Goal: Task Accomplishment & Management: Use online tool/utility

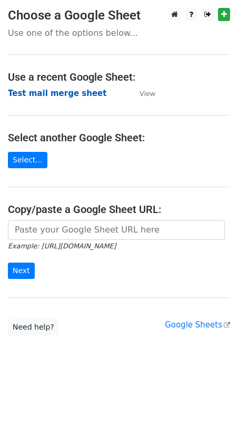
click at [40, 93] on strong "Test mail merge sheet" at bounding box center [57, 93] width 99 height 9
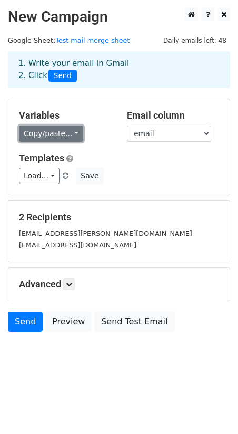
click at [72, 131] on link "Copy/paste..." at bounding box center [51, 134] width 64 height 16
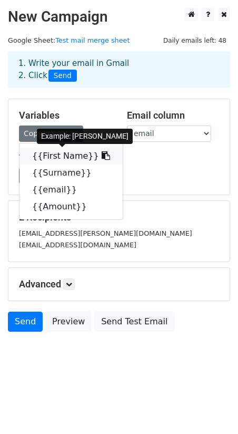
click at [63, 157] on link "{{First Name}}" at bounding box center [71, 156] width 103 height 17
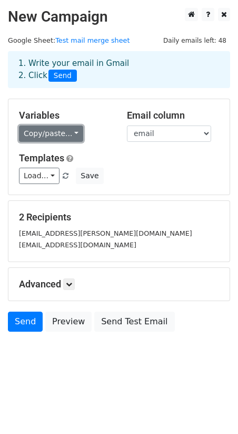
click at [70, 134] on link "Copy/paste..." at bounding box center [51, 134] width 64 height 16
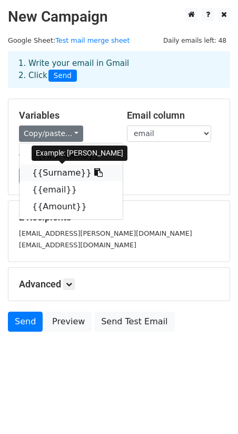
click at [55, 167] on link "{{Surname}}" at bounding box center [71, 173] width 103 height 17
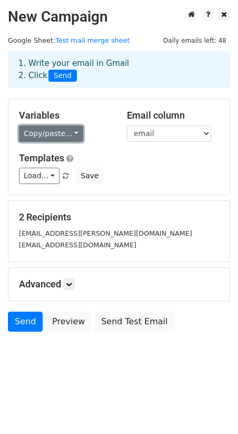
click at [69, 129] on link "Copy/paste..." at bounding box center [51, 134] width 64 height 16
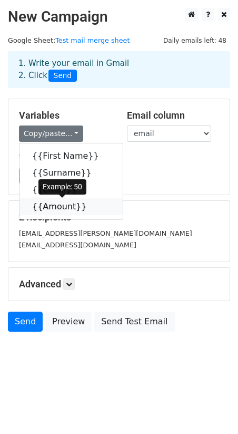
click at [56, 202] on link "{{Amount}}" at bounding box center [71, 206] width 103 height 17
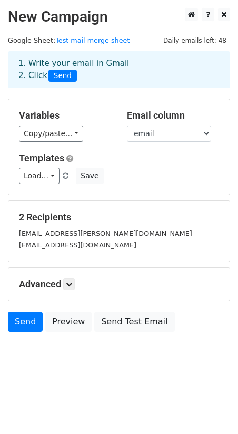
click at [54, 250] on div "raytawa@gmail.com" at bounding box center [119, 245] width 216 height 12
click at [64, 238] on div "ray.walker@hotmail.co.nz" at bounding box center [119, 233] width 216 height 12
click at [70, 280] on link at bounding box center [69, 284] width 12 height 12
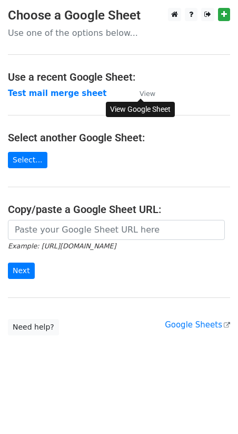
click at [145, 93] on small "View" at bounding box center [148, 94] width 16 height 8
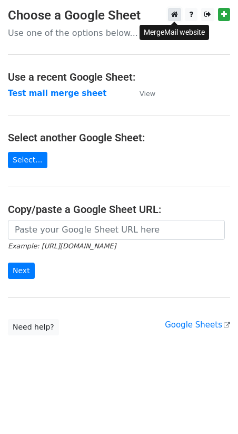
click at [174, 12] on icon at bounding box center [174, 14] width 7 height 7
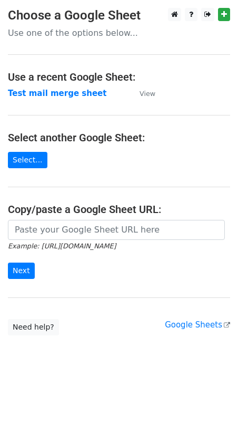
click at [24, 365] on body "Choose a Google Sheet Use one of the options below... Use a recent Google Sheet…" at bounding box center [119, 193] width 238 height 370
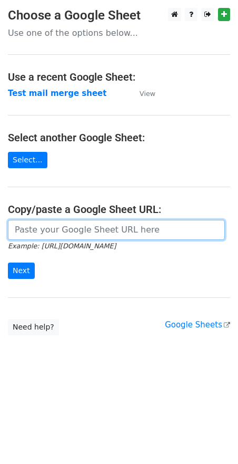
drag, startPoint x: 138, startPoint y: 224, endPoint x: 143, endPoint y: 232, distance: 9.5
click at [138, 224] on input "url" at bounding box center [116, 230] width 217 height 20
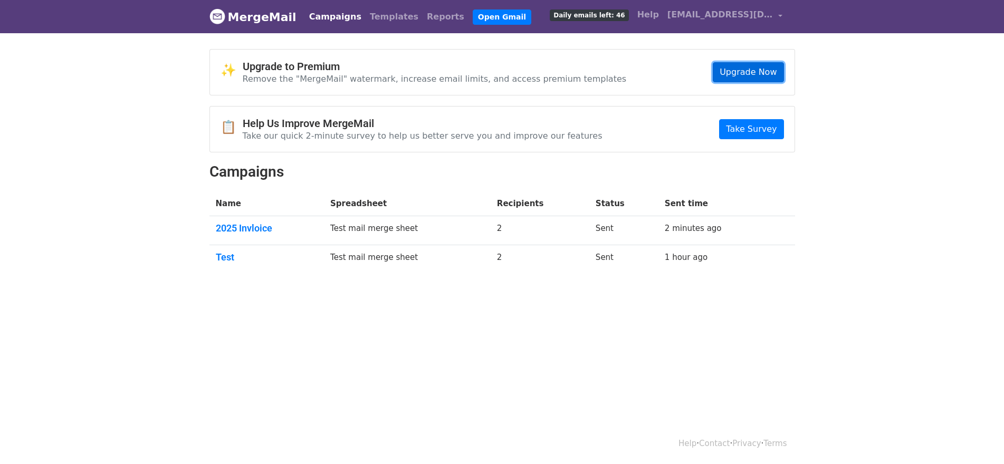
click at [738, 66] on link "Upgrade Now" at bounding box center [748, 72] width 71 height 20
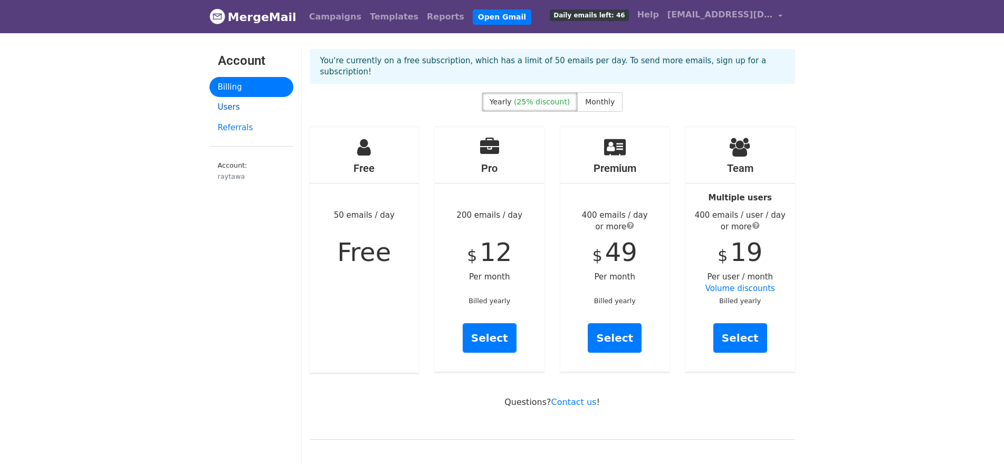
click at [227, 107] on link "Users" at bounding box center [251, 107] width 84 height 21
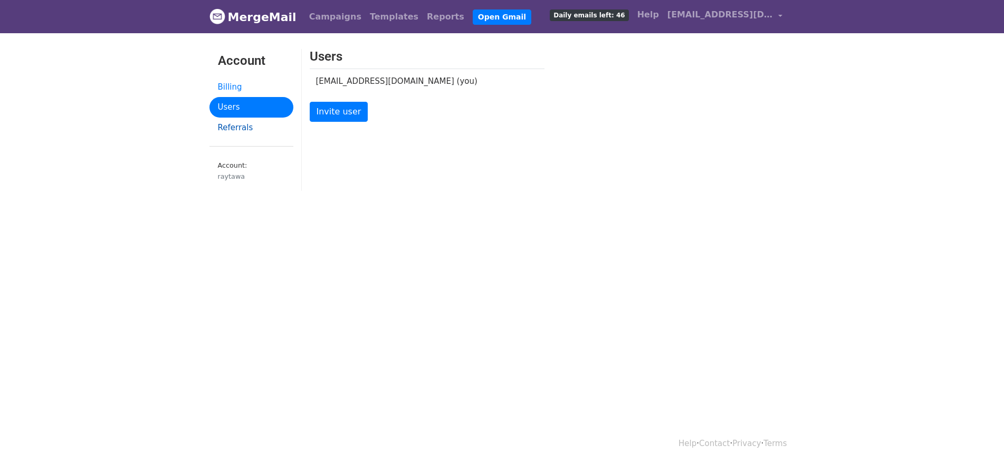
click at [234, 127] on link "Referrals" at bounding box center [251, 128] width 84 height 21
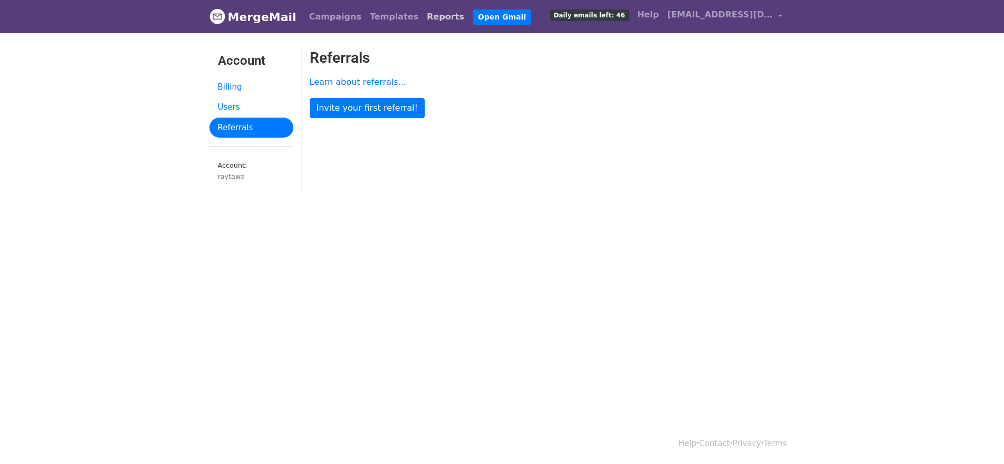
click at [422, 14] on link "Reports" at bounding box center [445, 16] width 46 height 21
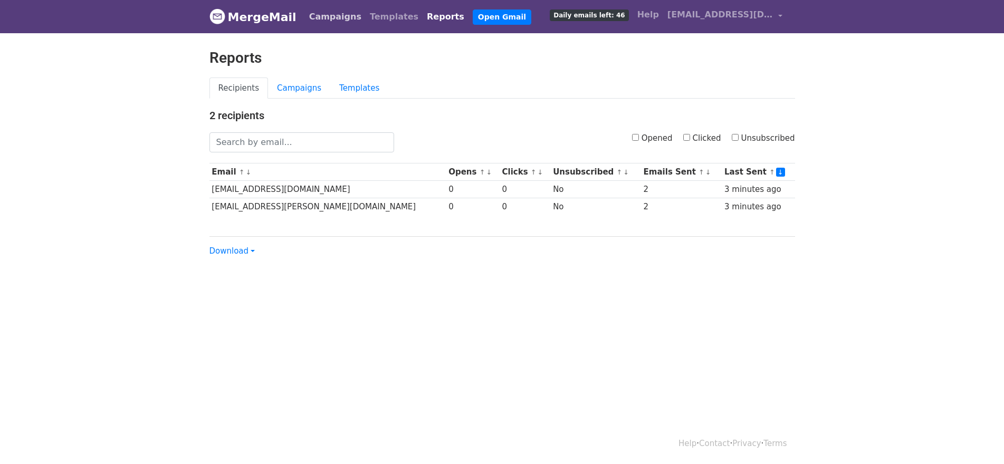
click at [320, 15] on link "Campaigns" at bounding box center [335, 16] width 61 height 21
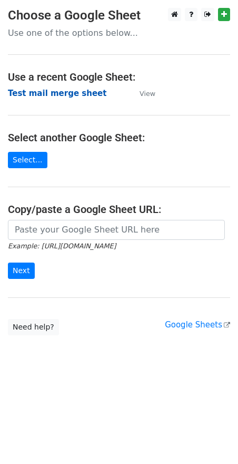
click at [65, 92] on strong "Test mail merge sheet" at bounding box center [57, 93] width 99 height 9
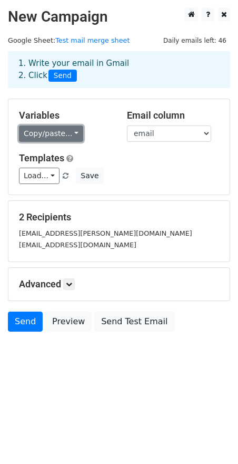
click at [71, 133] on link "Copy/paste..." at bounding box center [51, 134] width 64 height 16
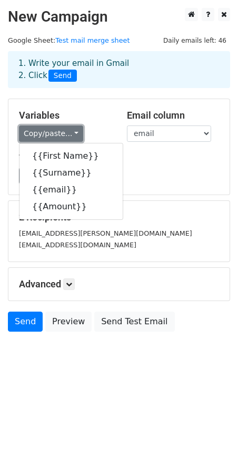
click at [71, 133] on link "Copy/paste..." at bounding box center [51, 134] width 64 height 16
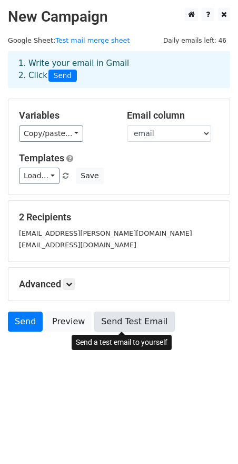
click at [122, 322] on link "Send Test Email" at bounding box center [134, 322] width 80 height 20
